Goal: Task Accomplishment & Management: Use online tool/utility

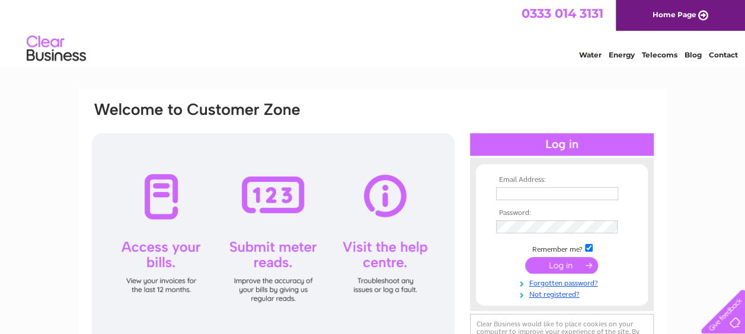
type input "megdog63@outlook.com"
click at [569, 264] on input "submit" at bounding box center [561, 265] width 73 height 17
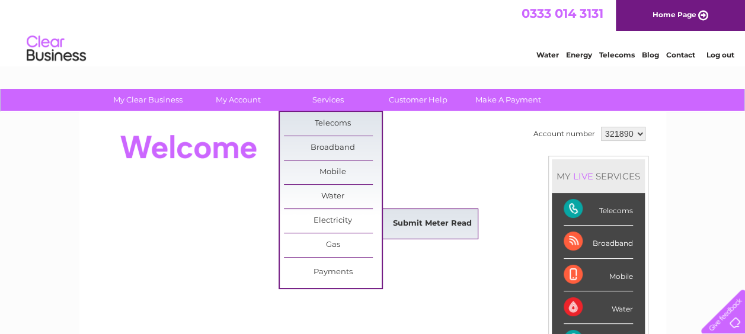
click at [423, 221] on link "Submit Meter Read" at bounding box center [433, 224] width 98 height 24
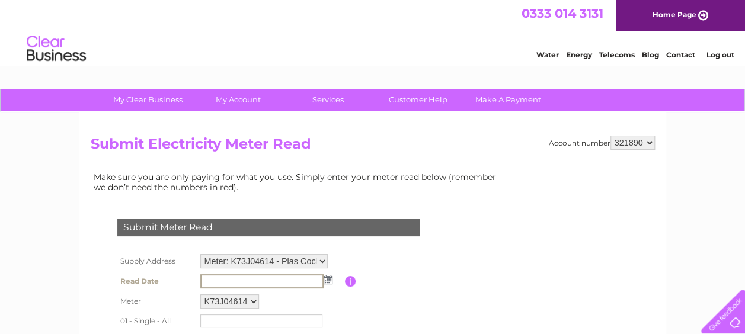
click at [236, 277] on input "text" at bounding box center [261, 281] width 123 height 14
click at [328, 280] on img at bounding box center [326, 278] width 9 height 9
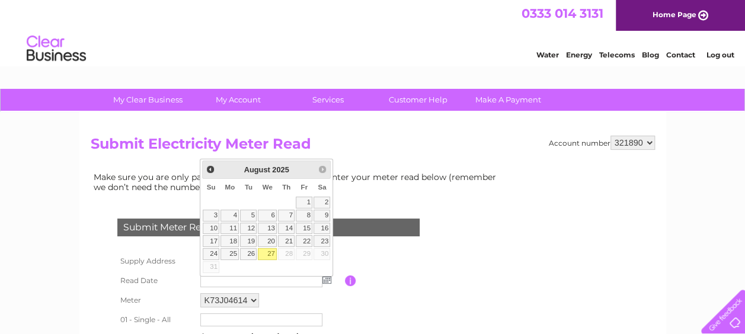
click at [272, 250] on link "27" at bounding box center [267, 254] width 19 height 12
type input "2025/08/27"
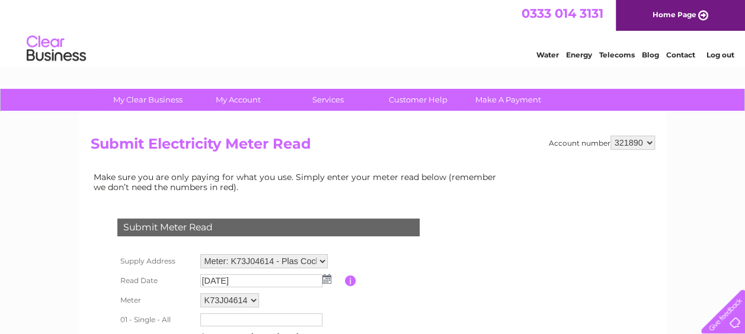
click at [424, 288] on td "Please enter the date the read was taken" at bounding box center [403, 281] width 95 height 19
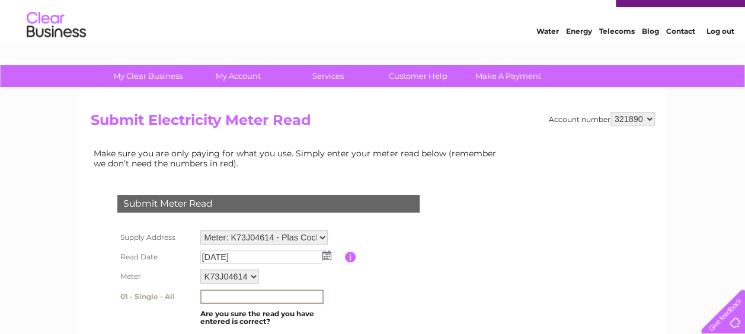
click at [287, 295] on input "text" at bounding box center [261, 297] width 123 height 14
type input "91630"
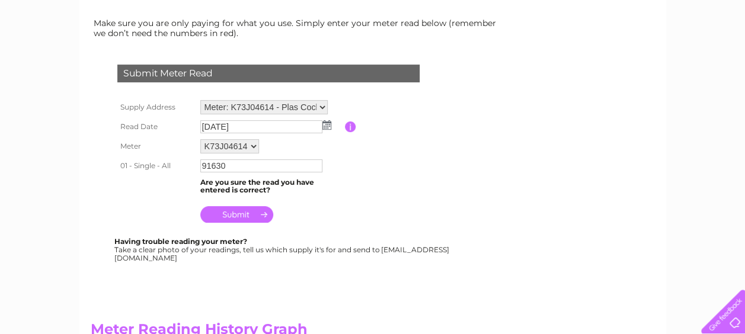
scroll to position [190, 0]
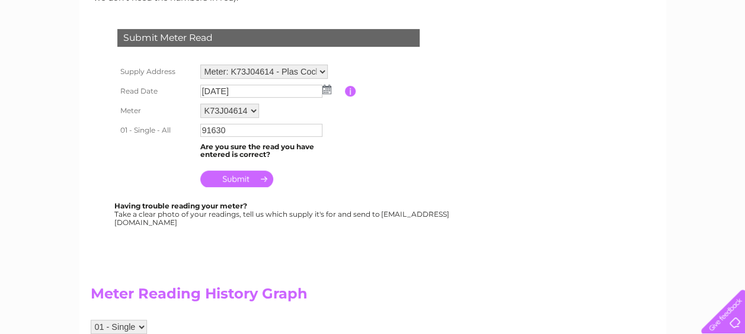
click at [236, 183] on input "submit" at bounding box center [236, 179] width 73 height 17
